Goal: Find specific page/section: Find specific page/section

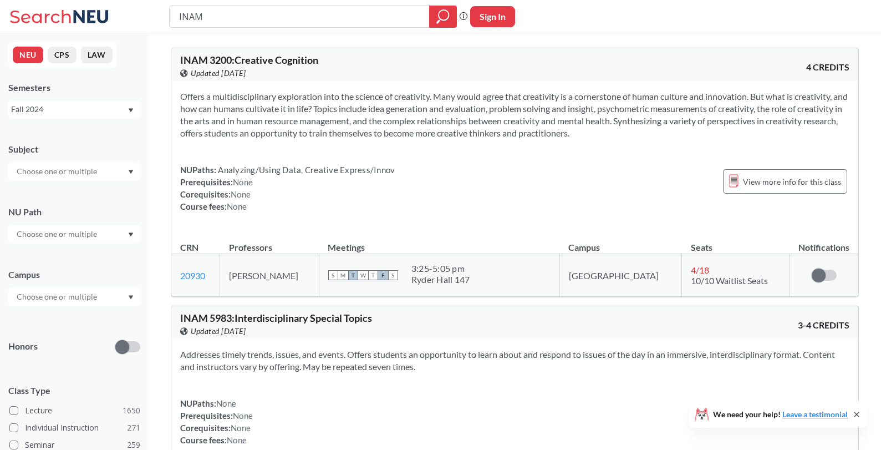
click at [50, 112] on div "Fall 2024" at bounding box center [69, 109] width 116 height 12
click at [73, 136] on div "Fall 2025" at bounding box center [76, 134] width 125 height 12
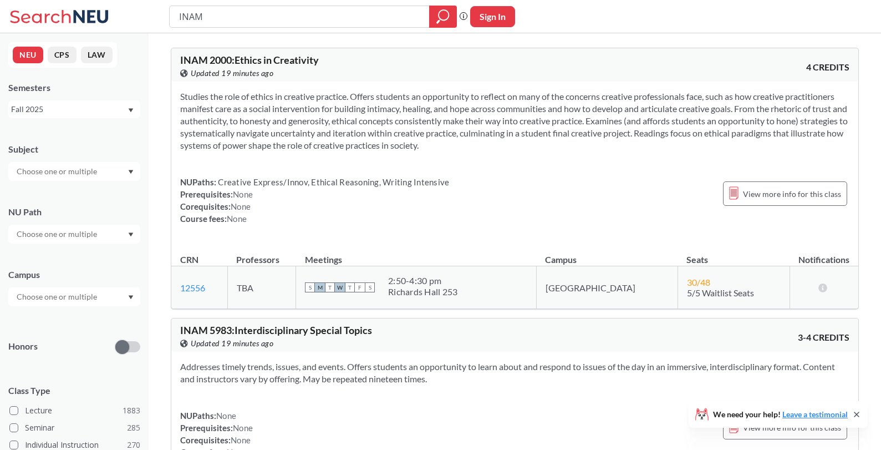
click at [234, 19] on input "INAM" at bounding box center [300, 16] width 244 height 19
type input "AACE 6020"
